Goal: Task Accomplishment & Management: Manage account settings

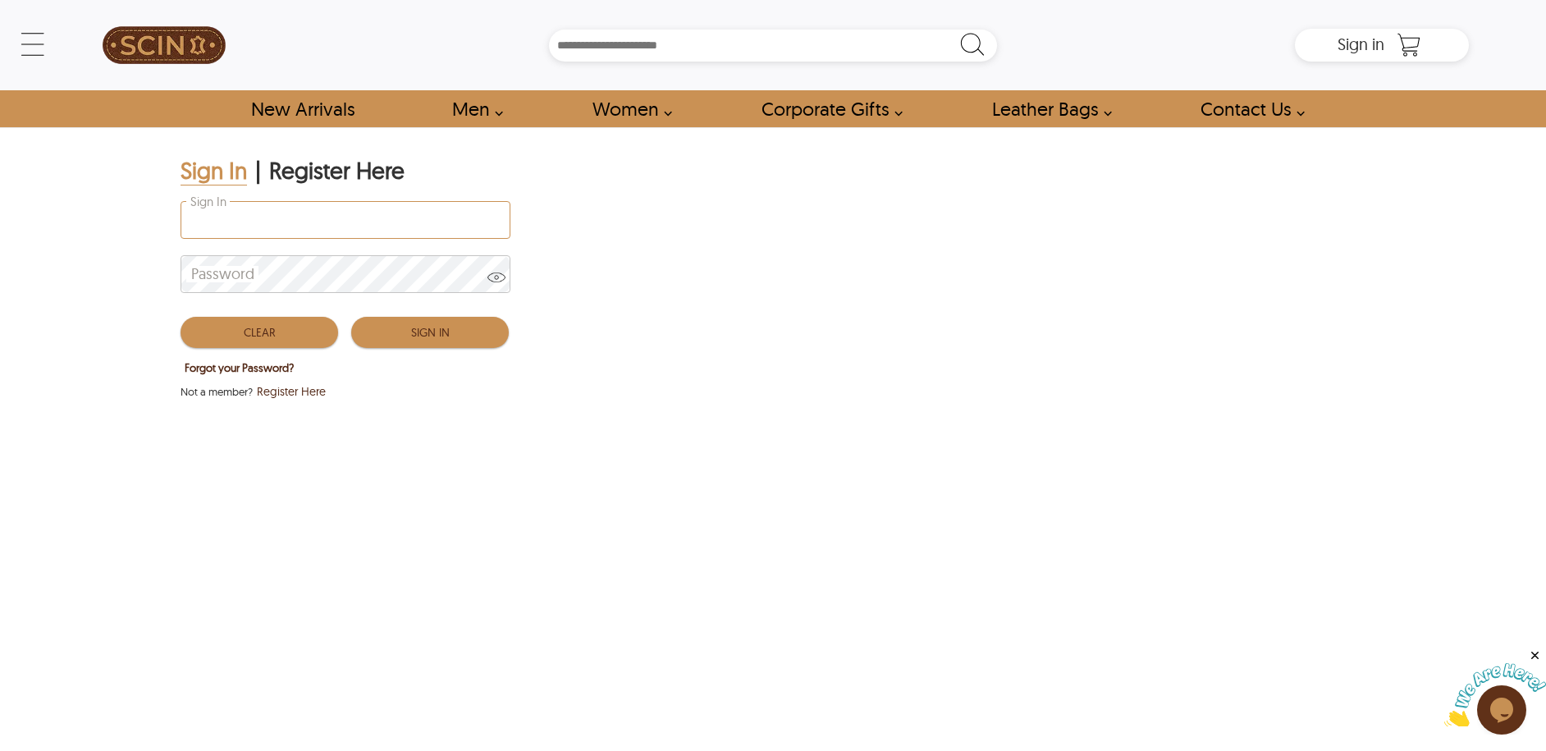
click at [328, 226] on input "Sign In" at bounding box center [345, 220] width 328 height 36
click at [404, 225] on input "Sign In" at bounding box center [345, 220] width 328 height 36
type input "**********"
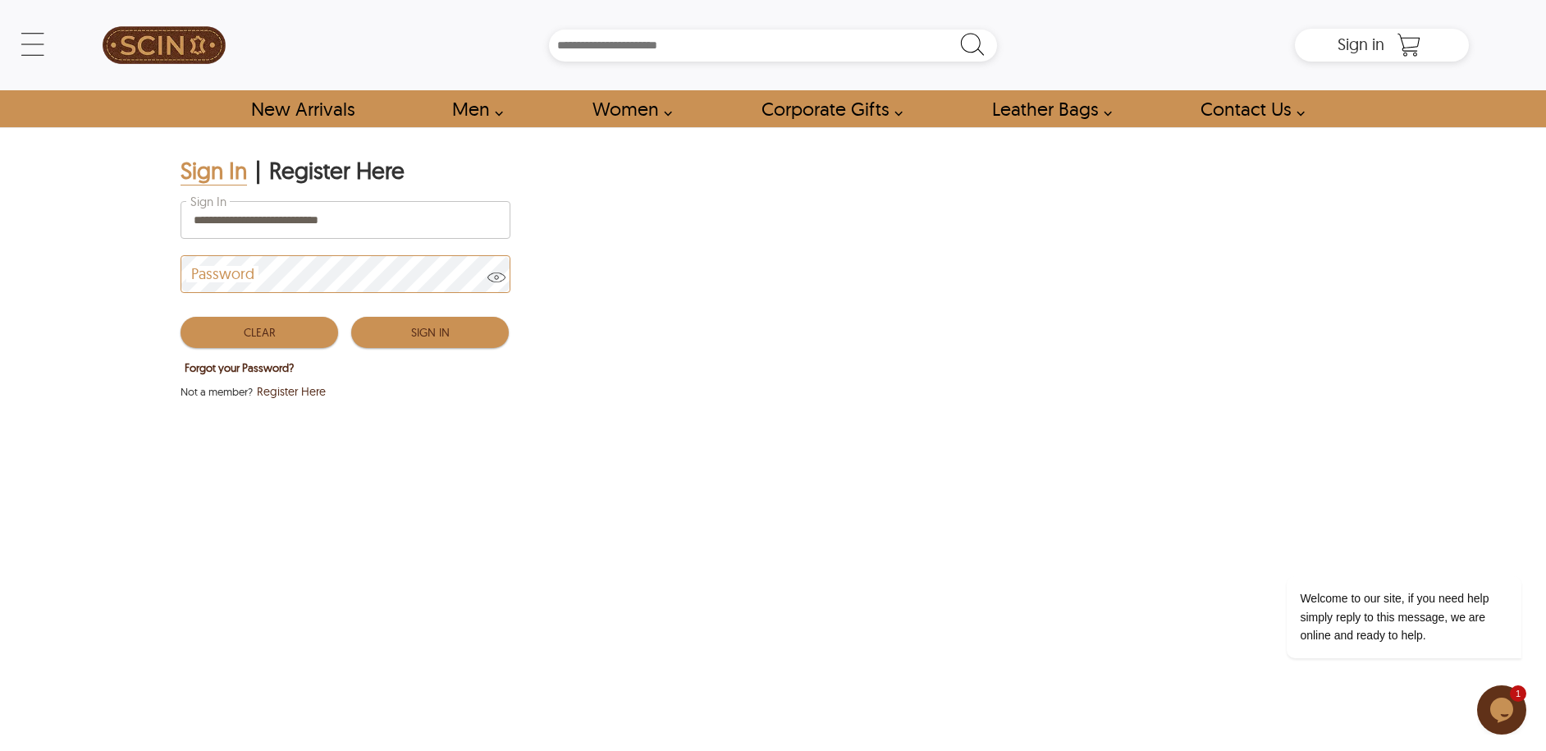
click at [416, 318] on button "Sign In" at bounding box center [430, 332] width 158 height 31
click at [418, 328] on button "Sign In" at bounding box center [430, 332] width 158 height 31
click at [411, 327] on button "Sign In" at bounding box center [430, 332] width 158 height 31
